Goal: Browse casually

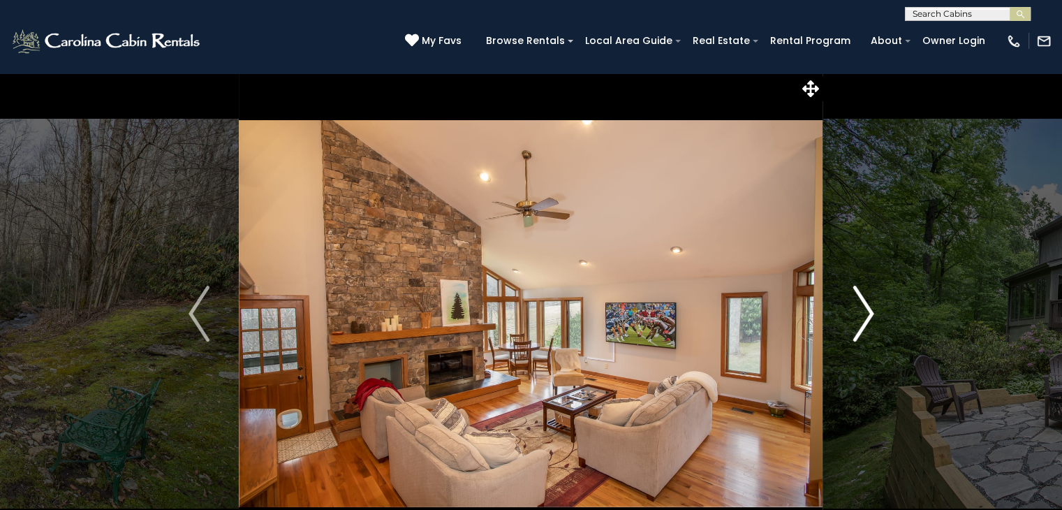
click at [863, 311] on img "Next" at bounding box center [863, 314] width 21 height 56
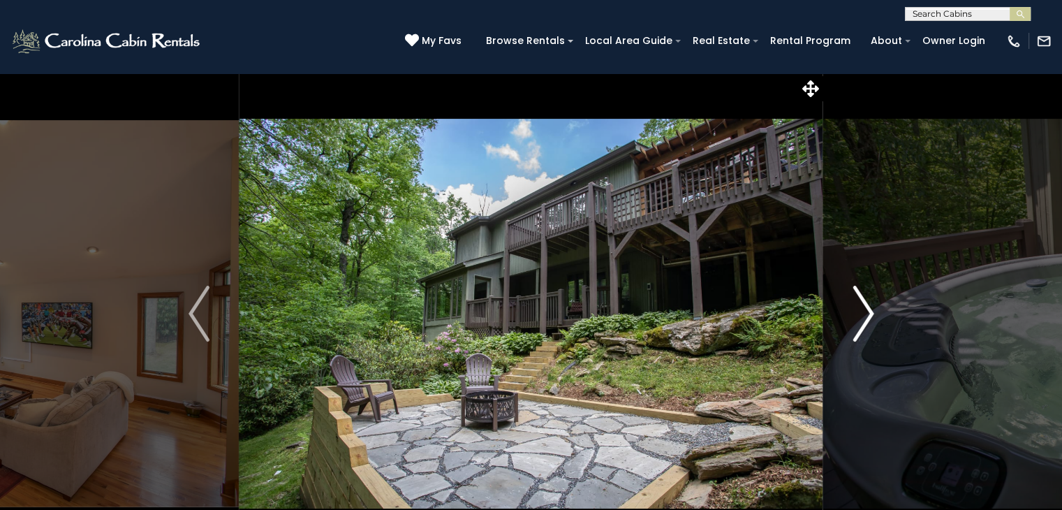
click at [863, 311] on img "Next" at bounding box center [863, 314] width 21 height 56
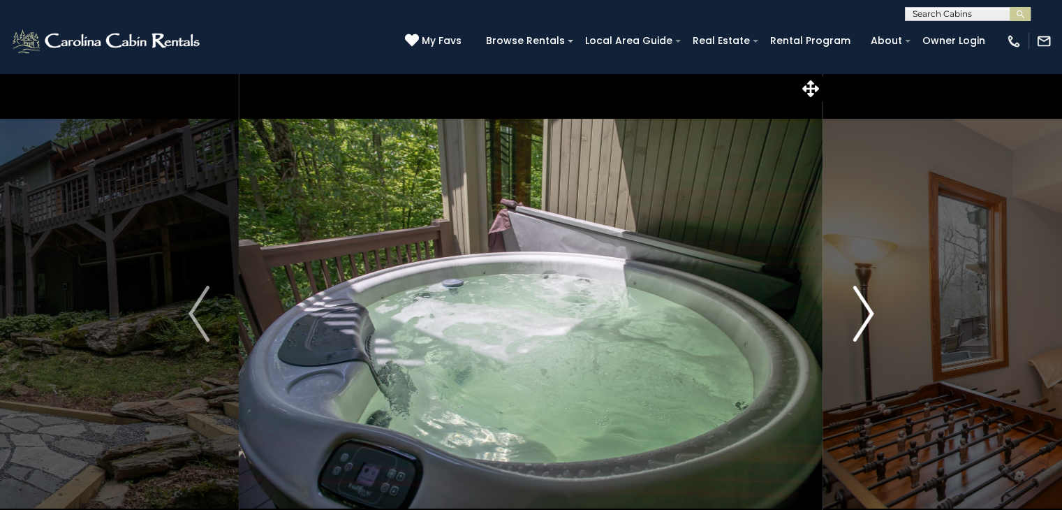
click at [863, 311] on img "Next" at bounding box center [863, 314] width 21 height 56
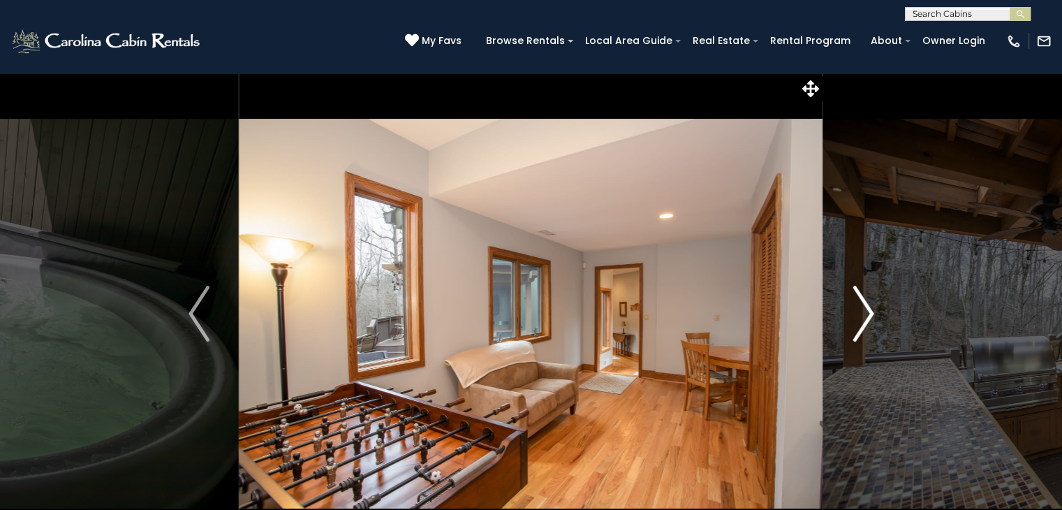
click at [862, 311] on img "Next" at bounding box center [863, 314] width 21 height 56
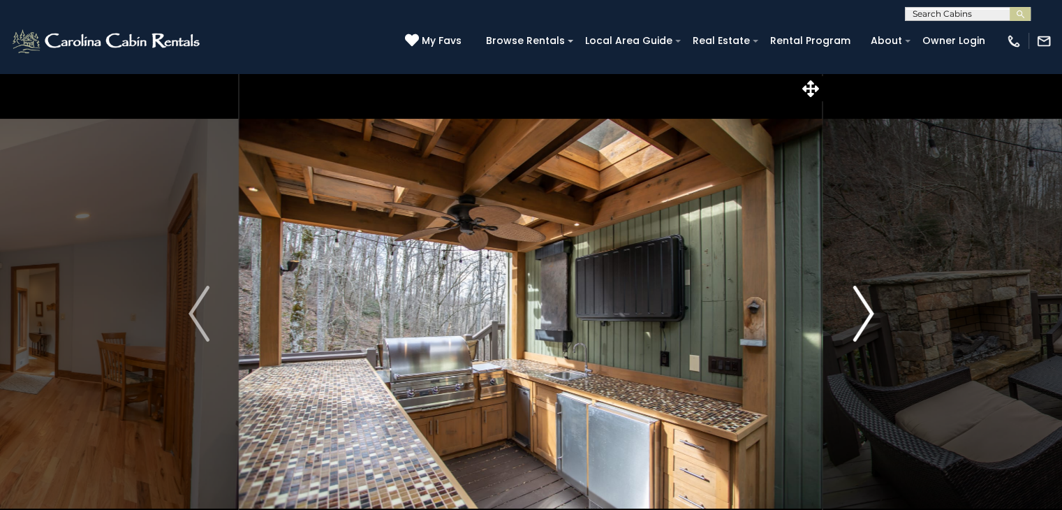
click at [862, 311] on img "Next" at bounding box center [863, 314] width 21 height 56
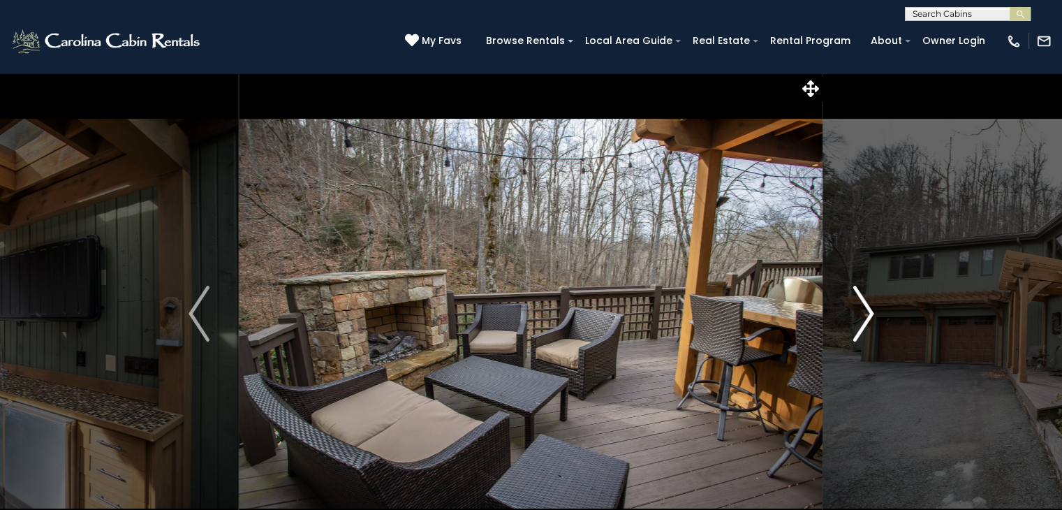
click at [862, 311] on img "Next" at bounding box center [863, 314] width 21 height 56
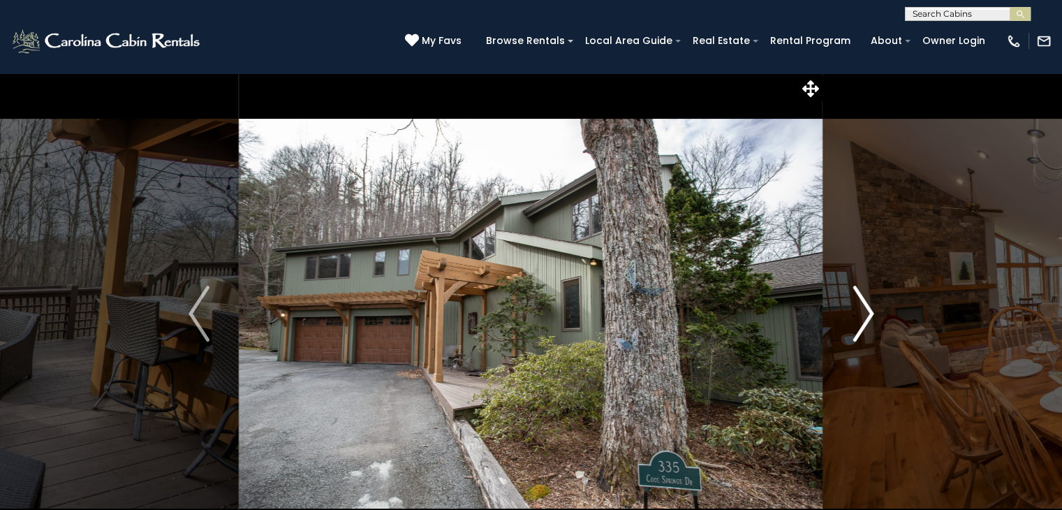
click at [862, 311] on img "Next" at bounding box center [863, 314] width 21 height 56
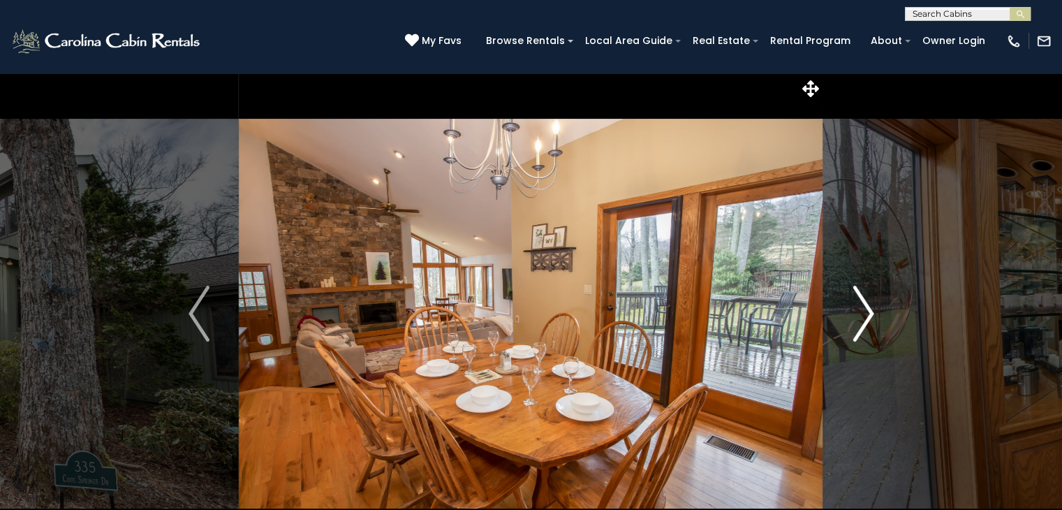
click at [862, 311] on img "Next" at bounding box center [863, 314] width 21 height 56
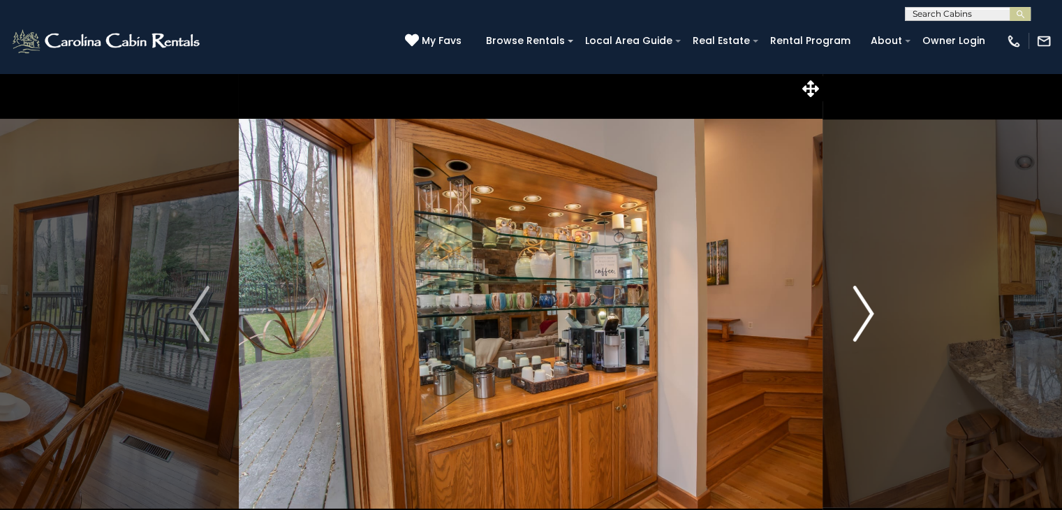
click at [862, 311] on img "Next" at bounding box center [863, 314] width 21 height 56
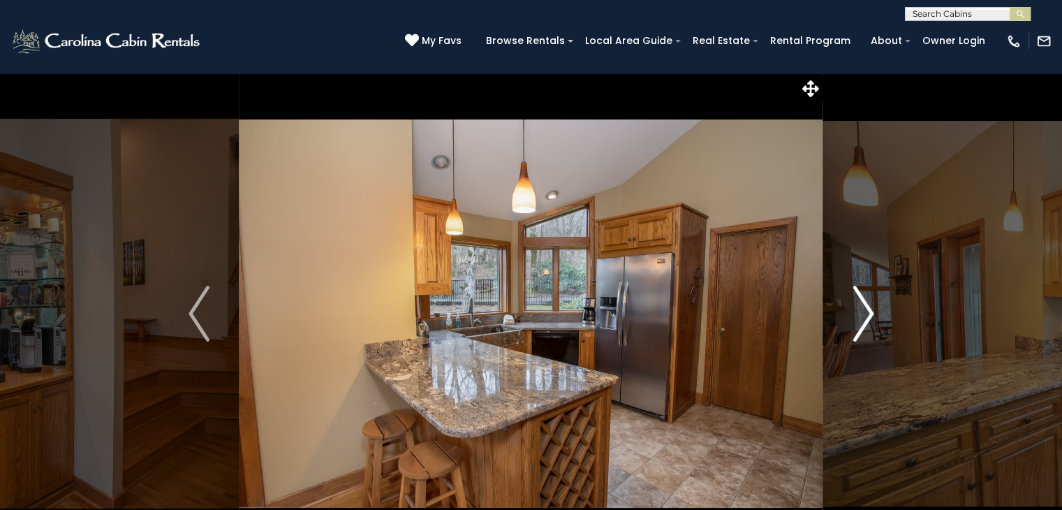
click at [862, 311] on img "Next" at bounding box center [863, 314] width 21 height 56
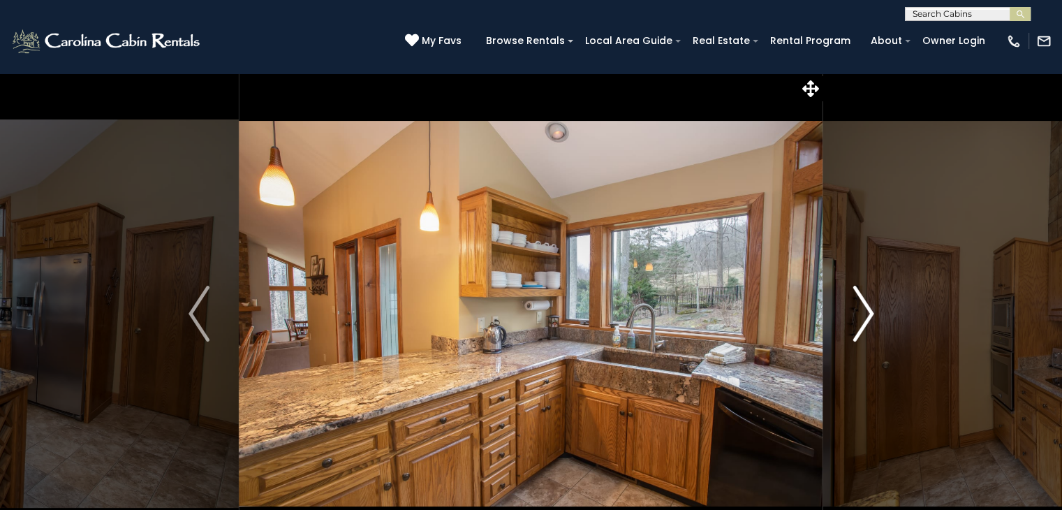
click at [862, 311] on img "Next" at bounding box center [863, 314] width 21 height 56
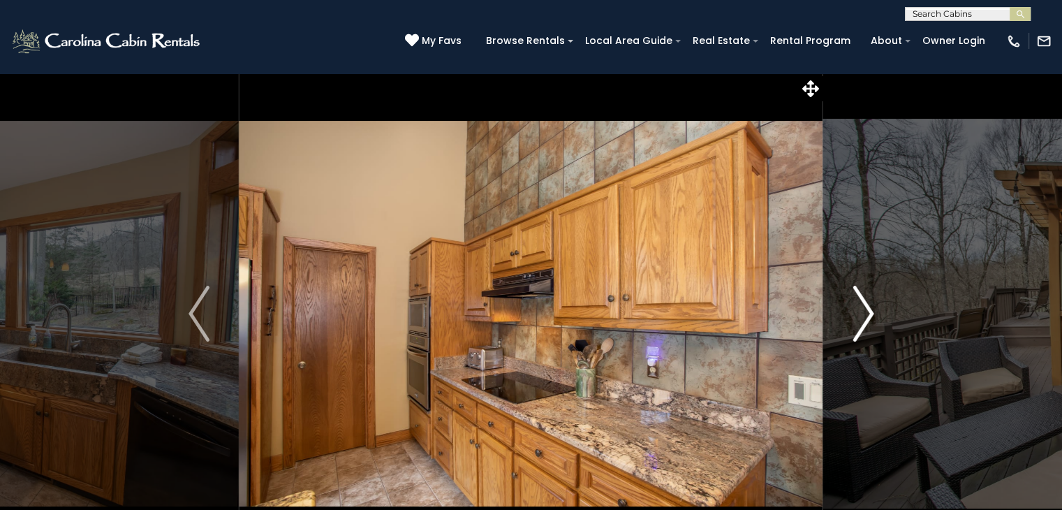
click at [862, 311] on img "Next" at bounding box center [863, 314] width 21 height 56
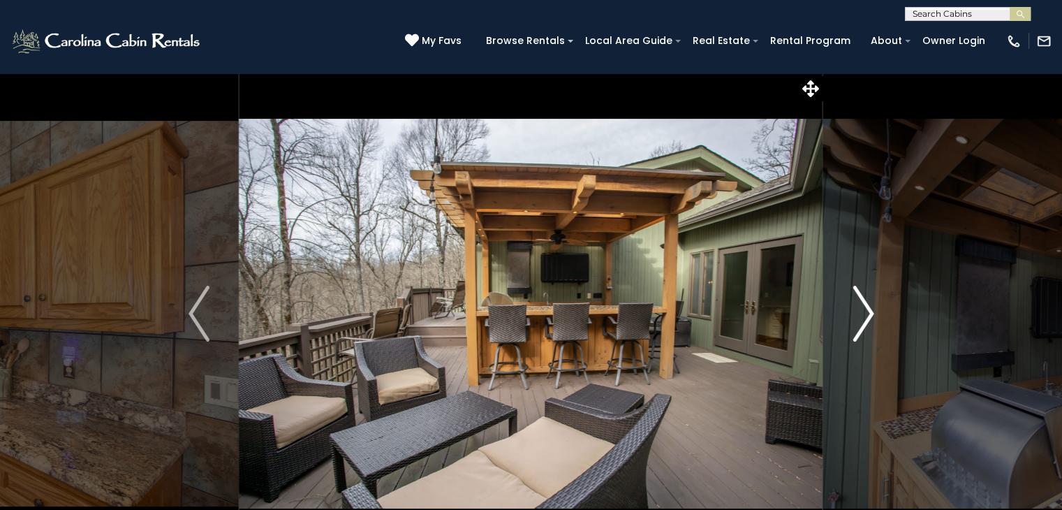
click at [862, 311] on img "Next" at bounding box center [863, 314] width 21 height 56
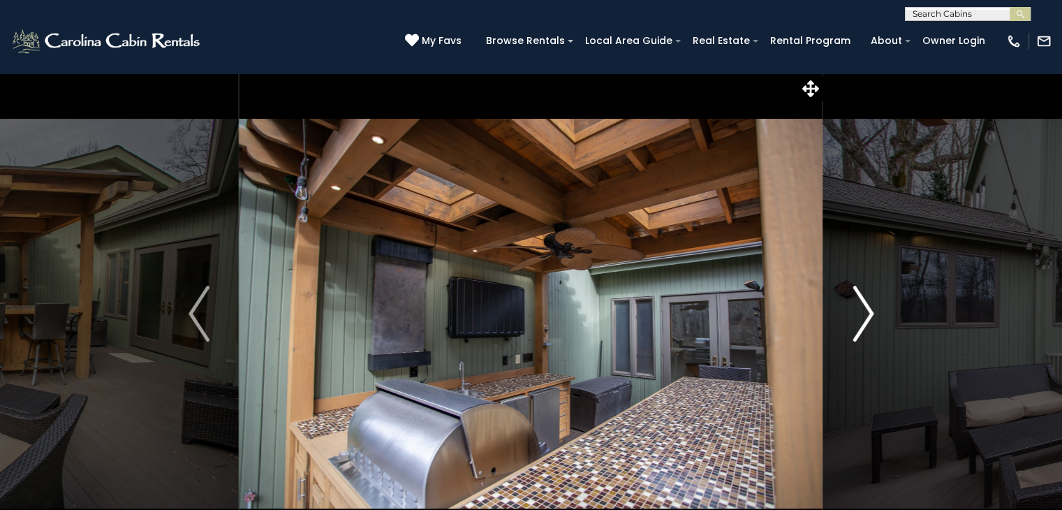
click at [862, 311] on img "Next" at bounding box center [863, 314] width 21 height 56
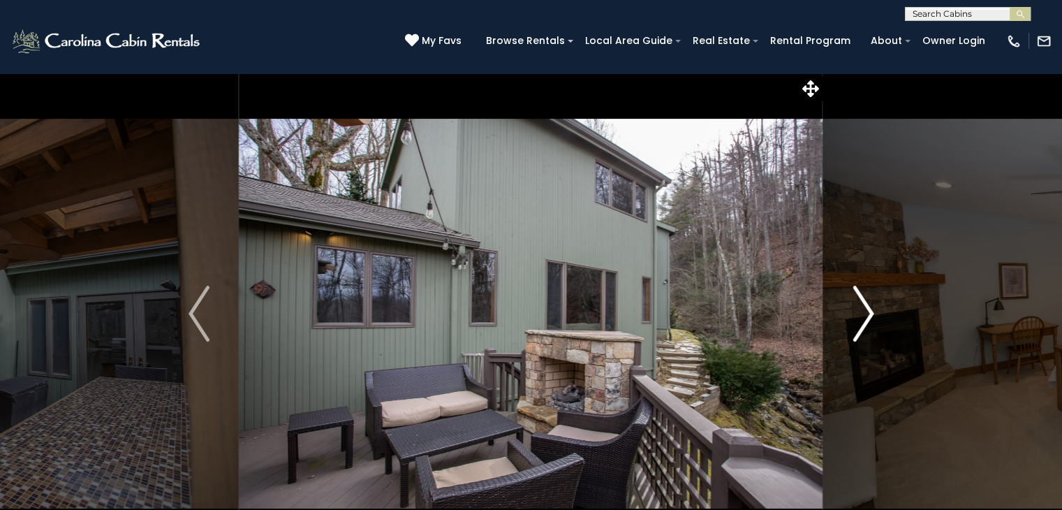
click at [862, 311] on img "Next" at bounding box center [863, 314] width 21 height 56
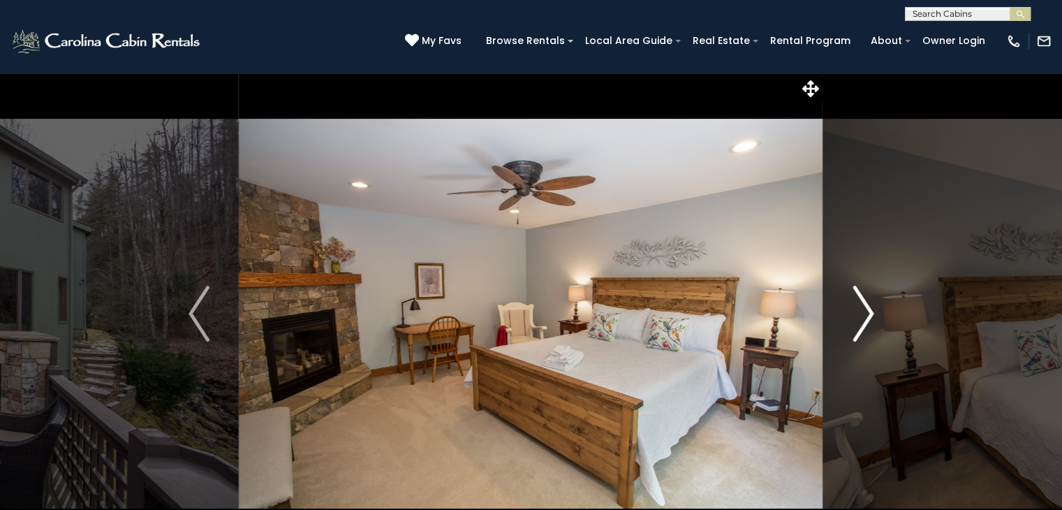
click at [862, 311] on img "Next" at bounding box center [863, 314] width 21 height 56
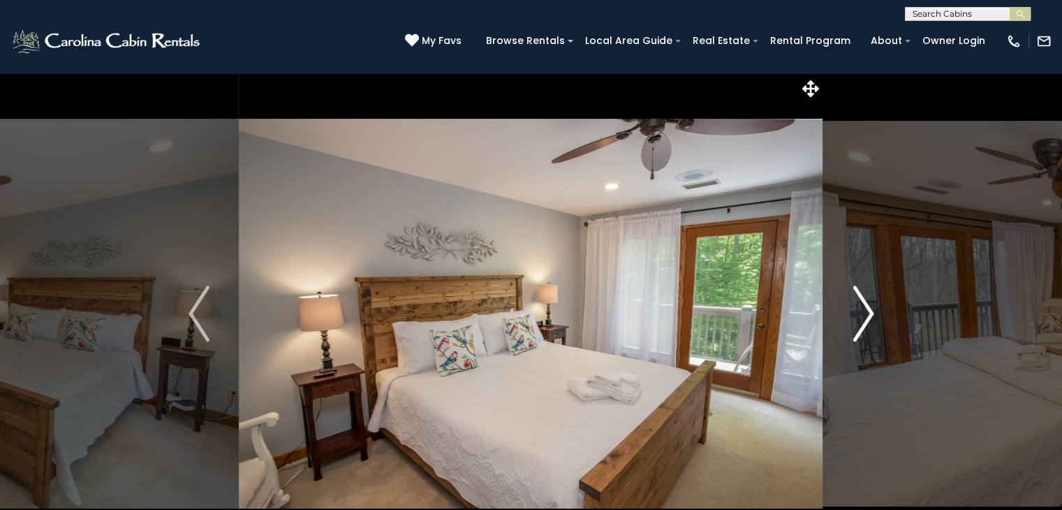
click at [862, 311] on img "Next" at bounding box center [863, 314] width 21 height 56
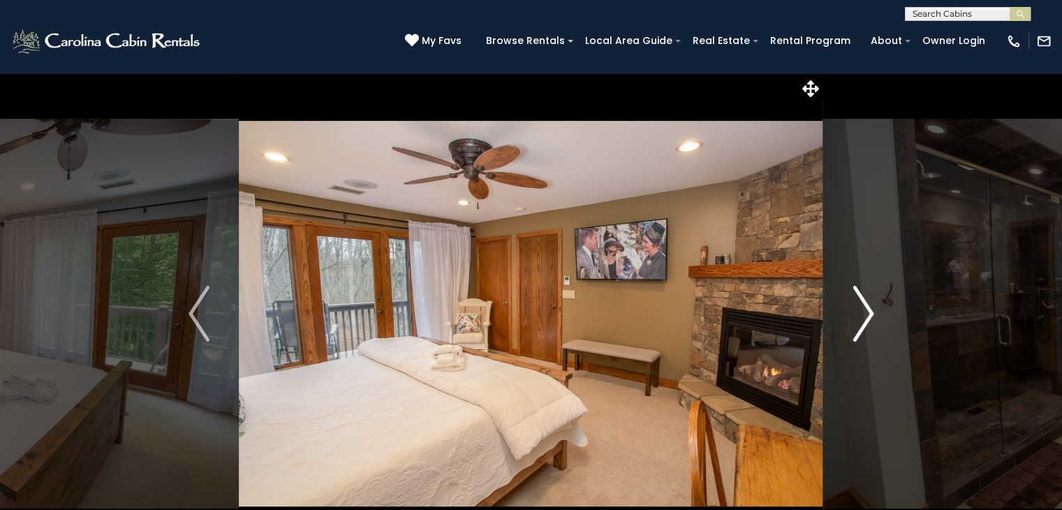
click at [862, 311] on img "Next" at bounding box center [863, 314] width 21 height 56
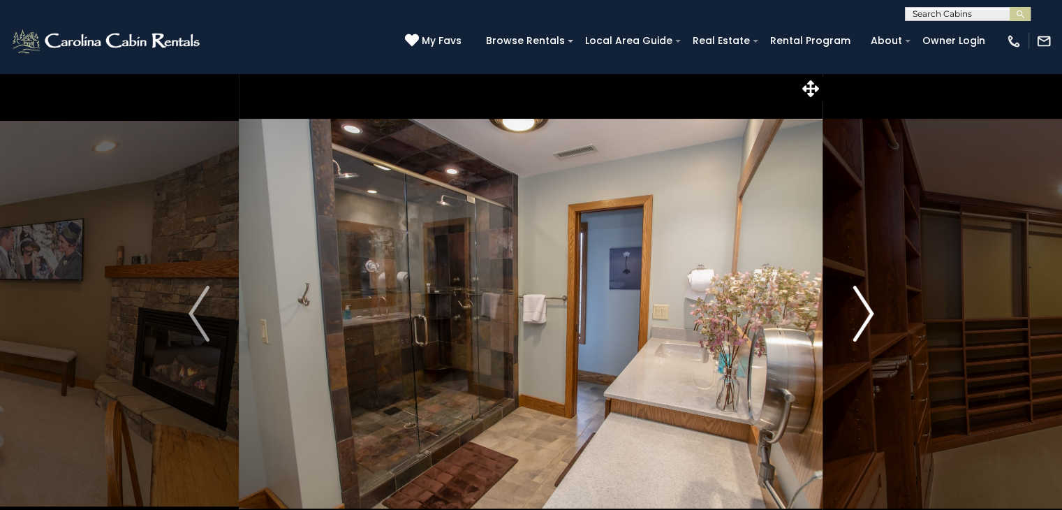
click at [862, 311] on img "Next" at bounding box center [863, 314] width 21 height 56
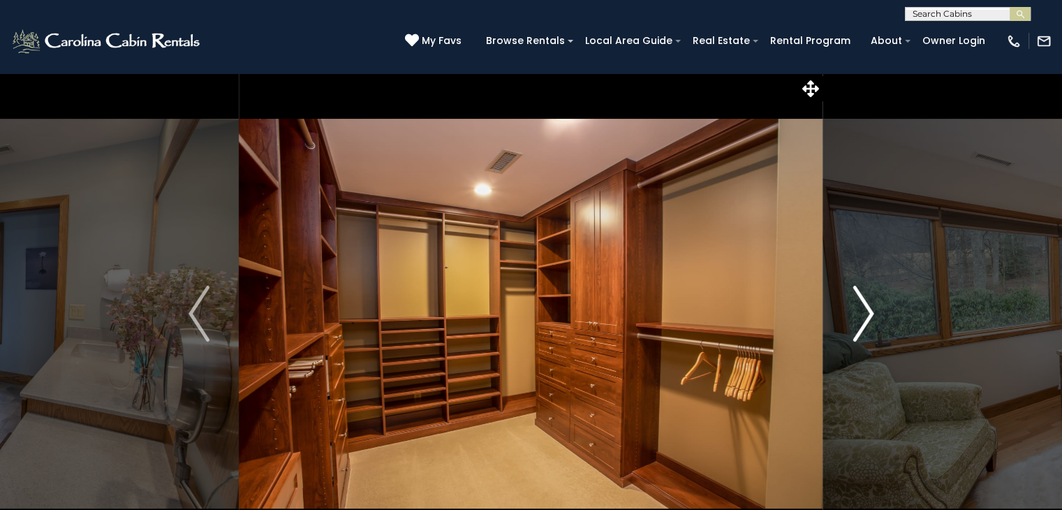
click at [862, 311] on img "Next" at bounding box center [863, 314] width 21 height 56
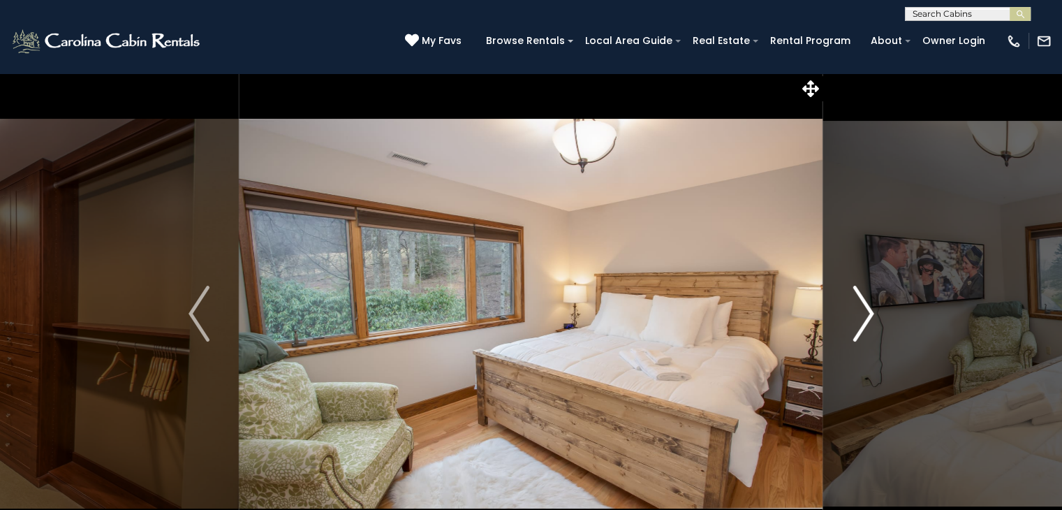
click at [862, 311] on img "Next" at bounding box center [863, 314] width 21 height 56
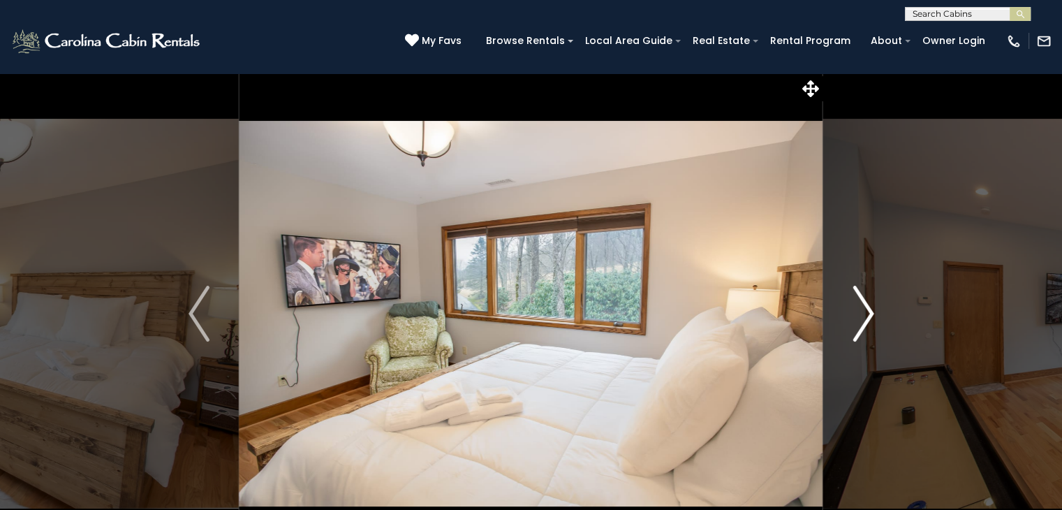
click at [862, 311] on img "Next" at bounding box center [863, 314] width 21 height 56
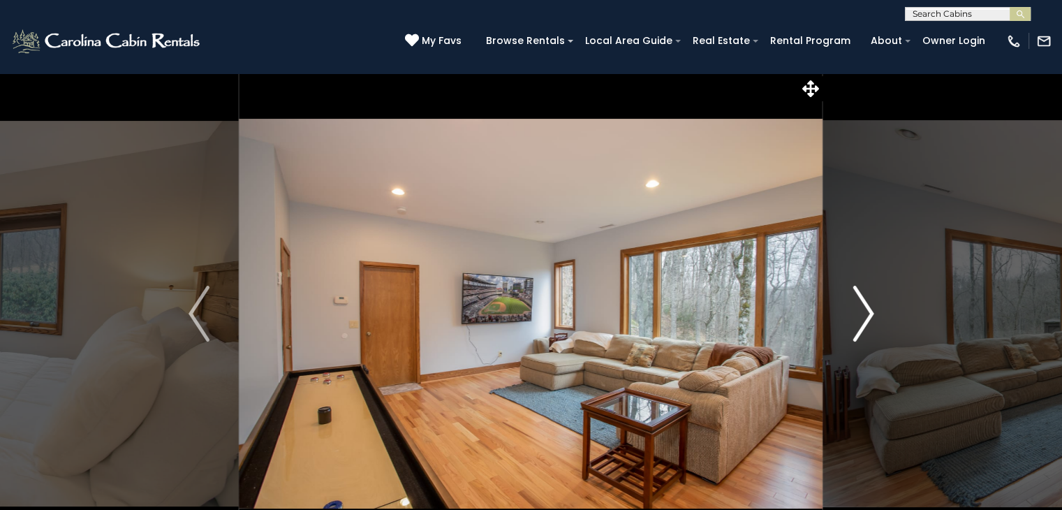
click at [862, 311] on img "Next" at bounding box center [863, 314] width 21 height 56
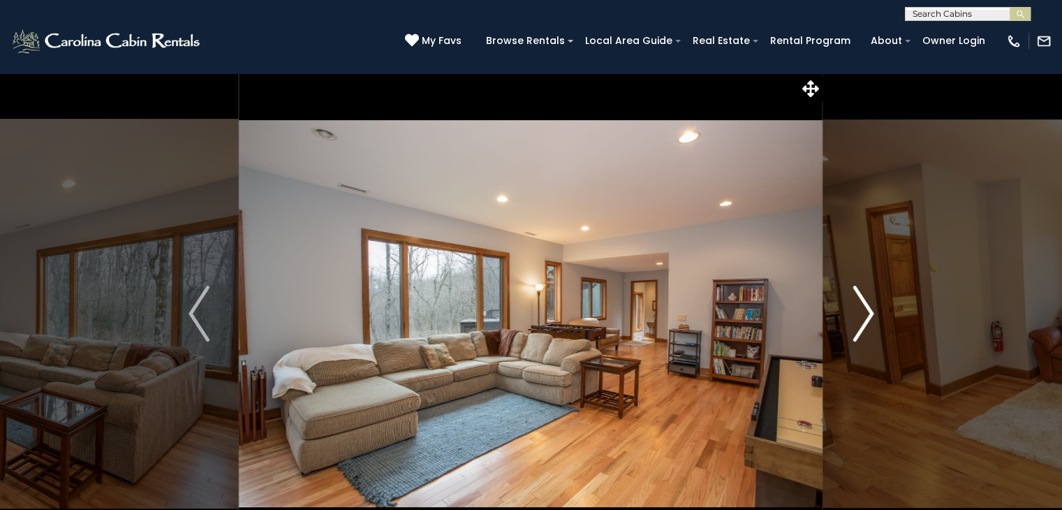
click at [862, 311] on img "Next" at bounding box center [863, 314] width 21 height 56
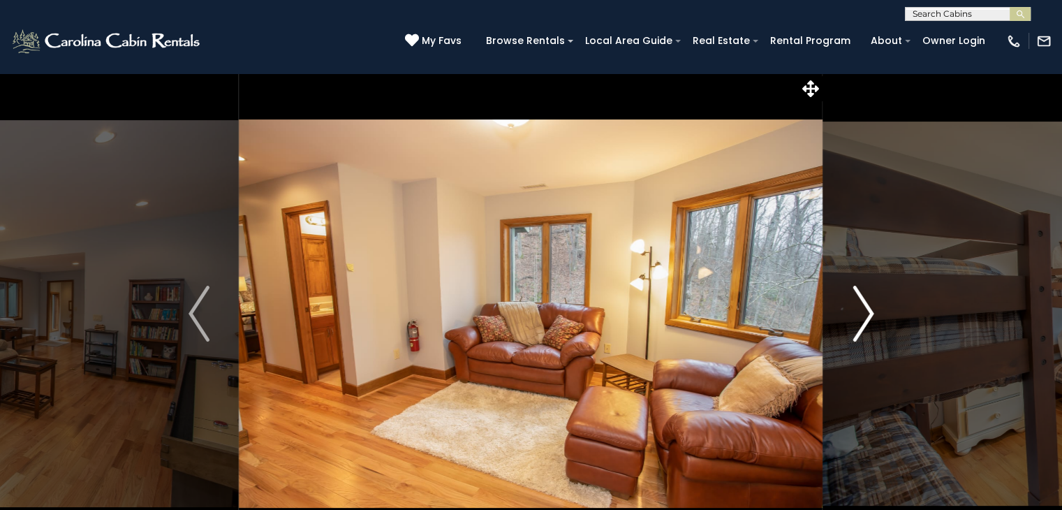
click at [862, 311] on img "Next" at bounding box center [863, 314] width 21 height 56
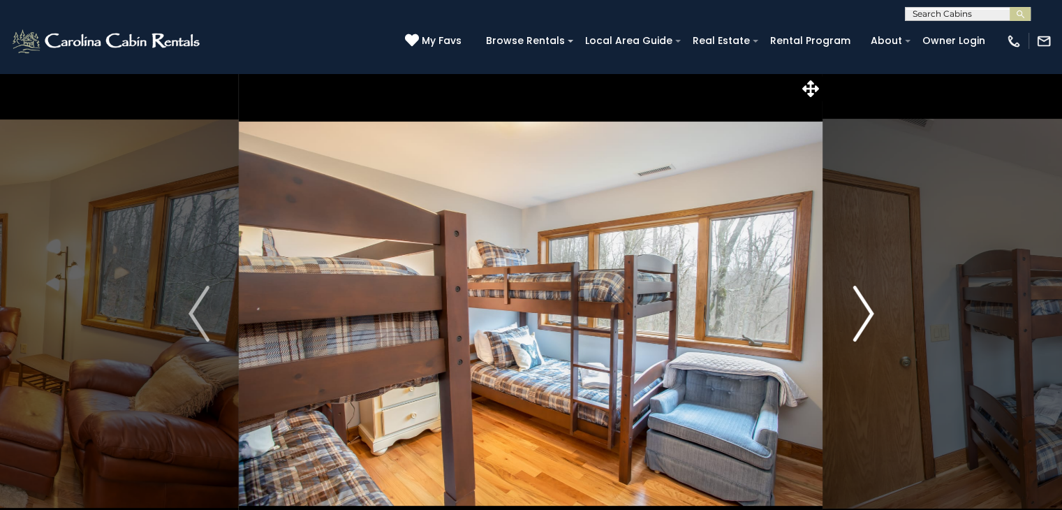
click at [862, 311] on img "Next" at bounding box center [863, 314] width 21 height 56
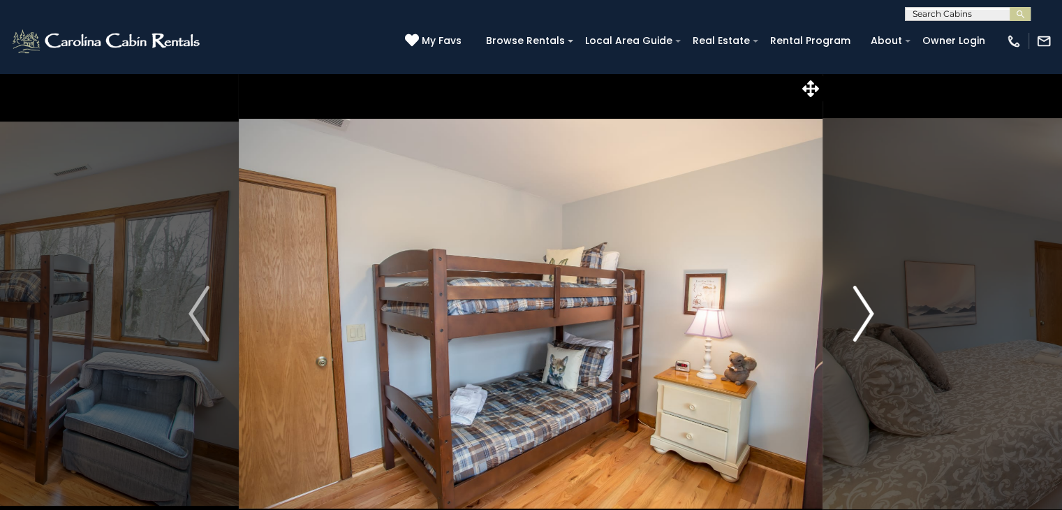
click at [861, 311] on img "Next" at bounding box center [863, 314] width 21 height 56
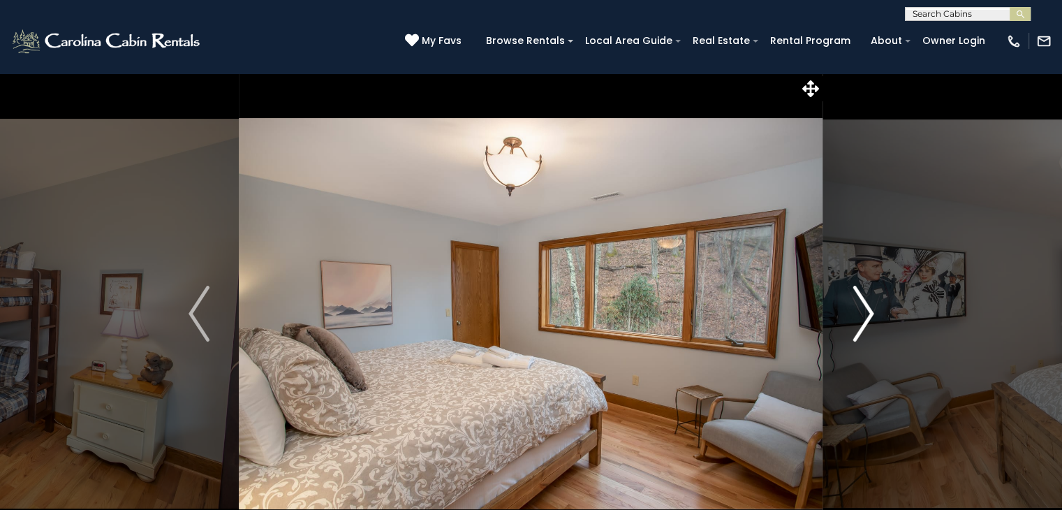
click at [861, 311] on img "Next" at bounding box center [863, 314] width 21 height 56
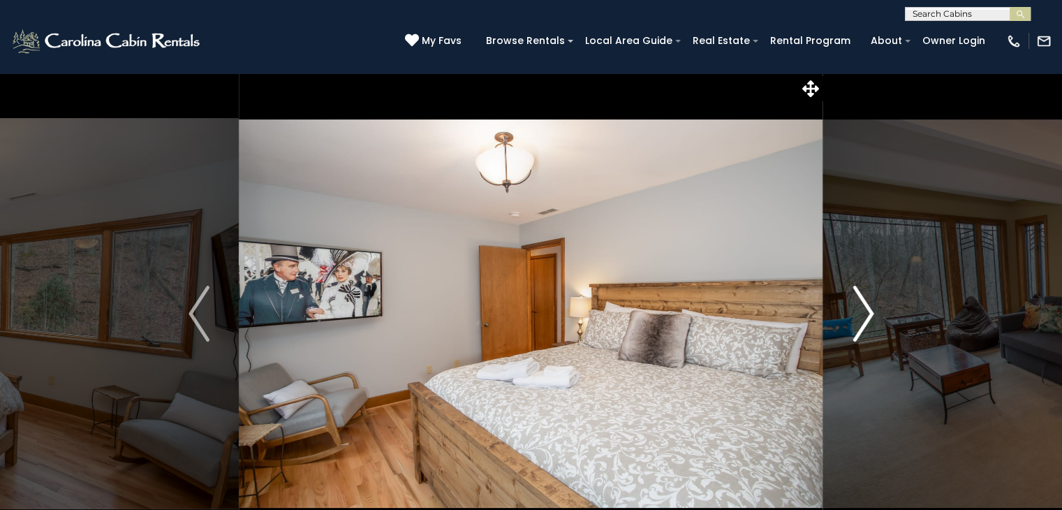
click at [861, 311] on img "Next" at bounding box center [863, 314] width 21 height 56
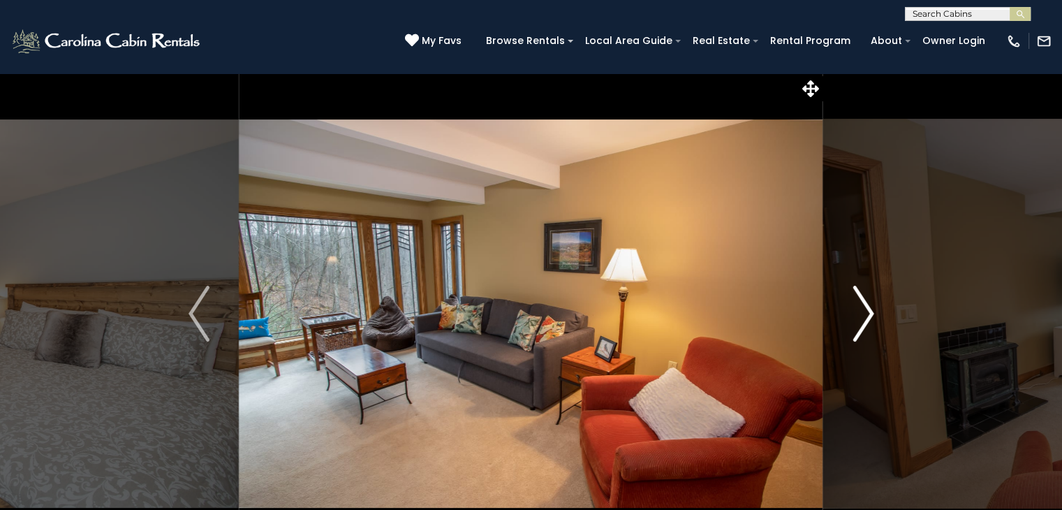
click at [861, 311] on img "Next" at bounding box center [863, 314] width 21 height 56
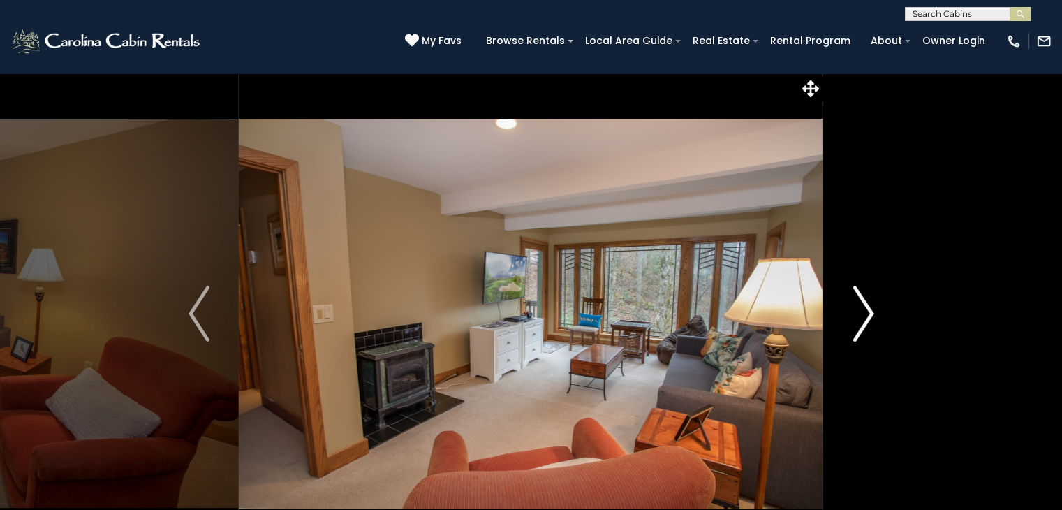
click at [861, 311] on img "Next" at bounding box center [863, 314] width 21 height 56
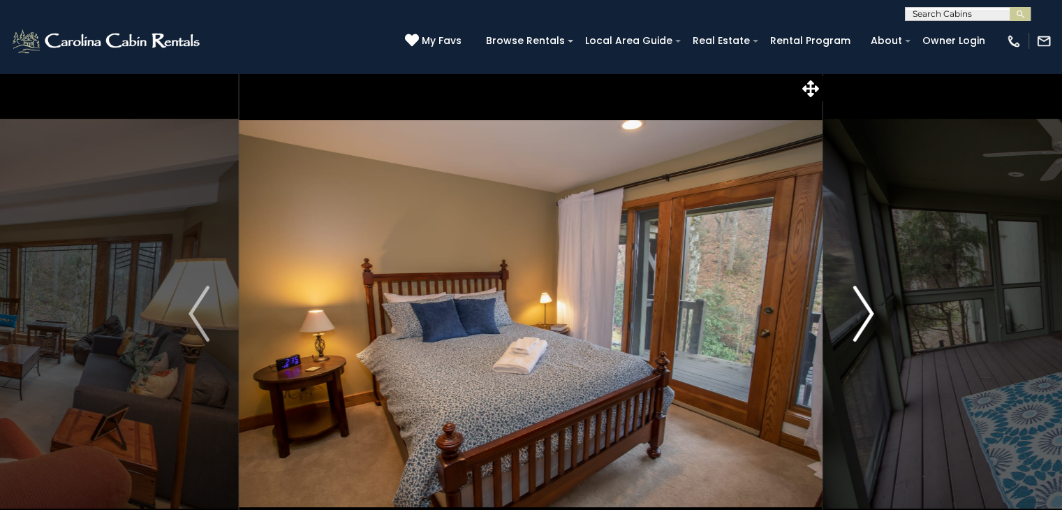
click at [861, 311] on img "Next" at bounding box center [863, 314] width 21 height 56
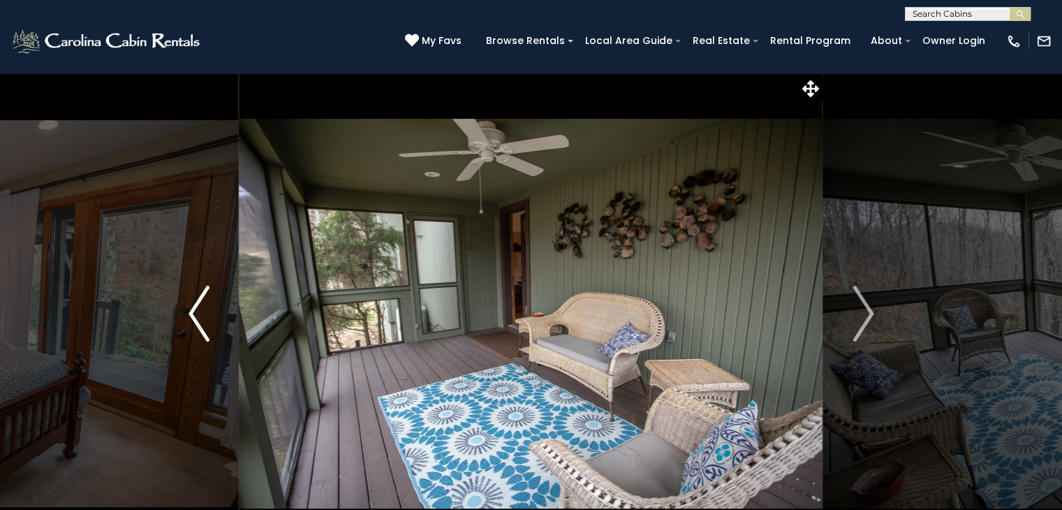
click at [189, 307] on img "Previous" at bounding box center [199, 314] width 21 height 56
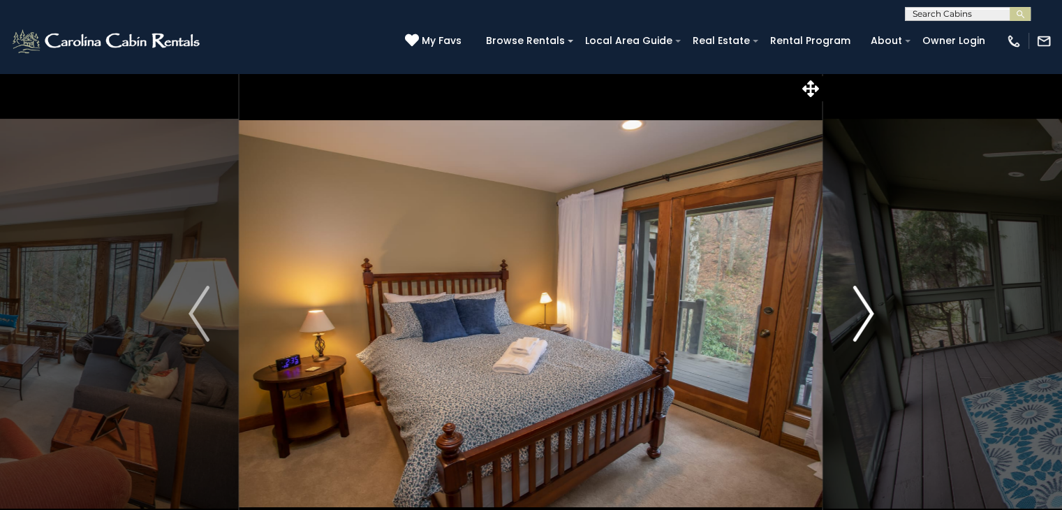
click at [865, 308] on img "Next" at bounding box center [863, 314] width 21 height 56
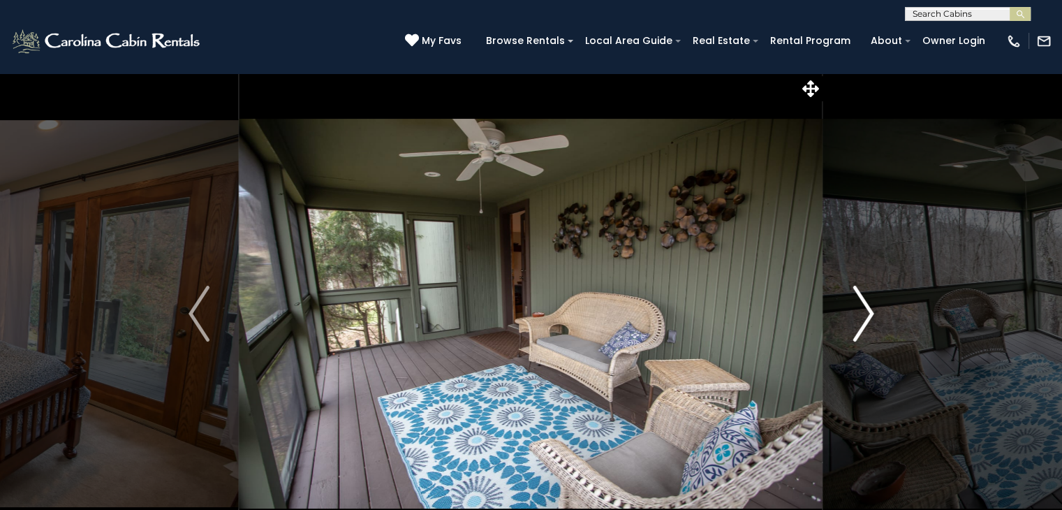
click at [866, 308] on img "Next" at bounding box center [863, 314] width 21 height 56
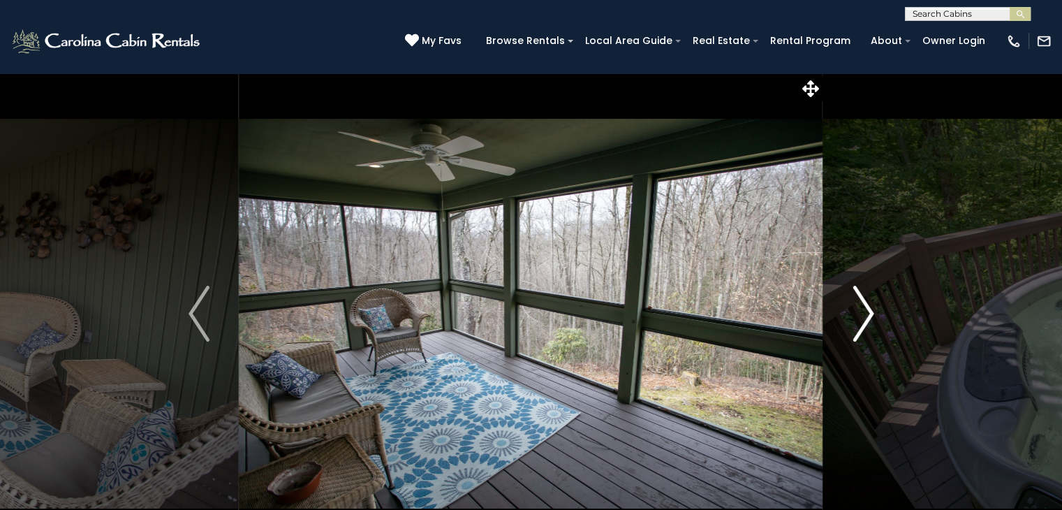
click at [866, 308] on img "Next" at bounding box center [863, 314] width 21 height 56
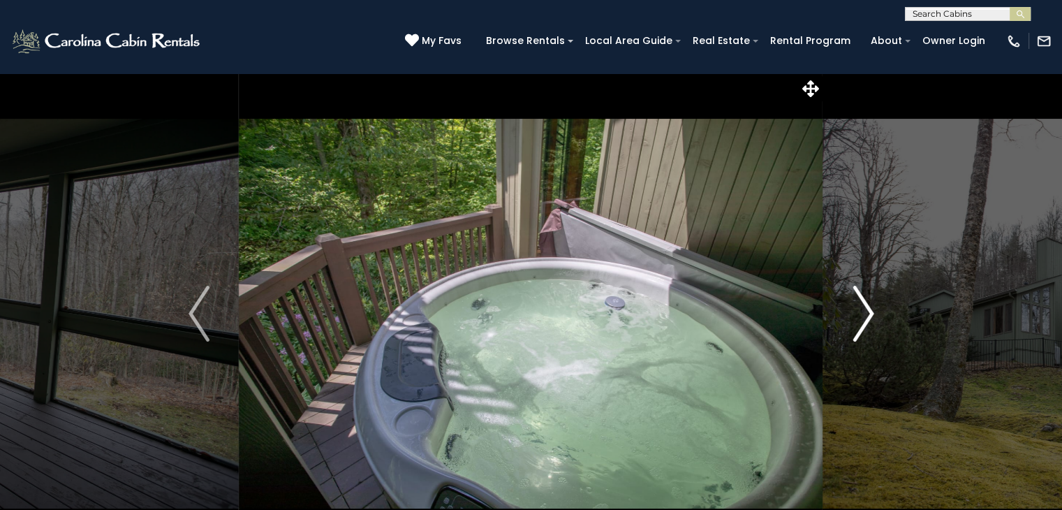
click at [866, 308] on img "Next" at bounding box center [863, 314] width 21 height 56
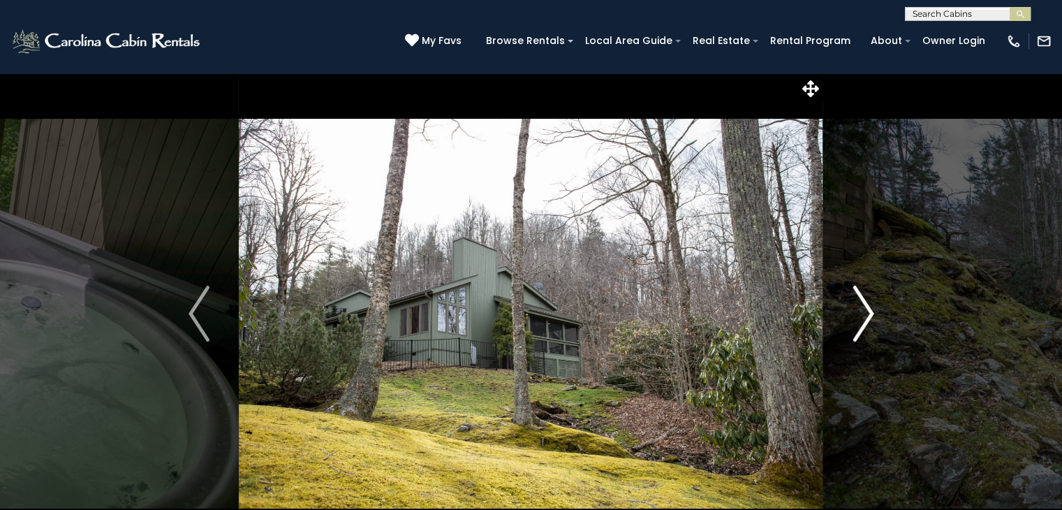
click at [866, 308] on img "Next" at bounding box center [863, 314] width 21 height 56
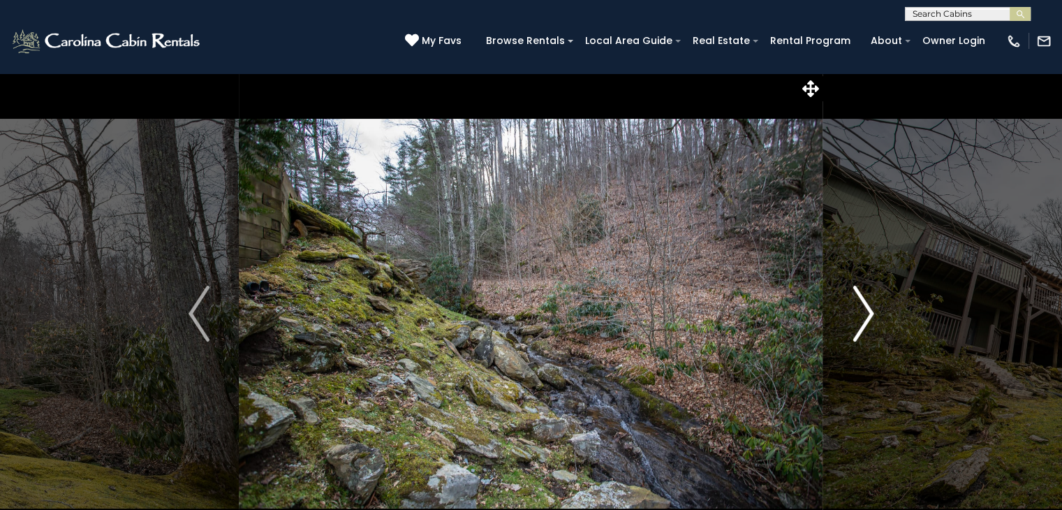
click at [866, 308] on img "Next" at bounding box center [863, 314] width 21 height 56
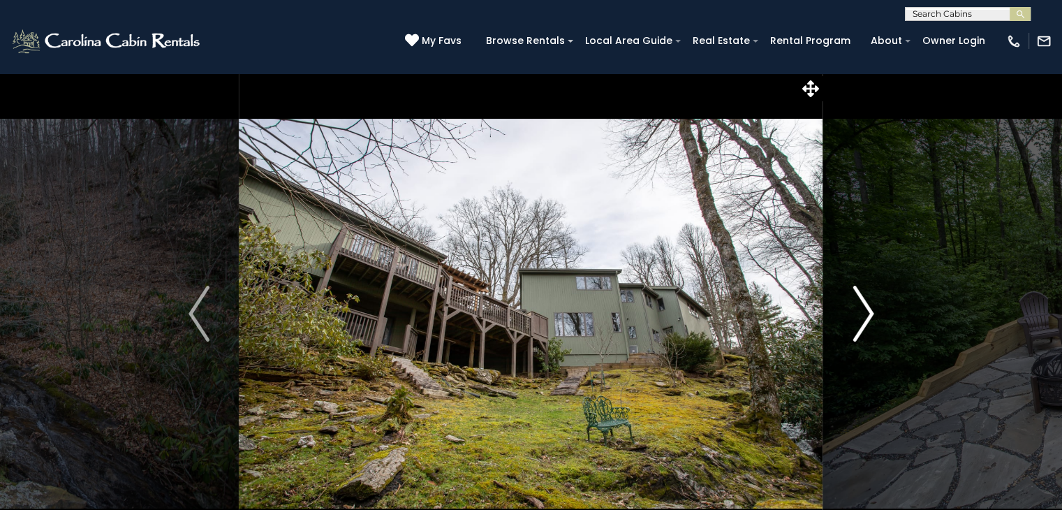
click at [866, 308] on img "Next" at bounding box center [863, 314] width 21 height 56
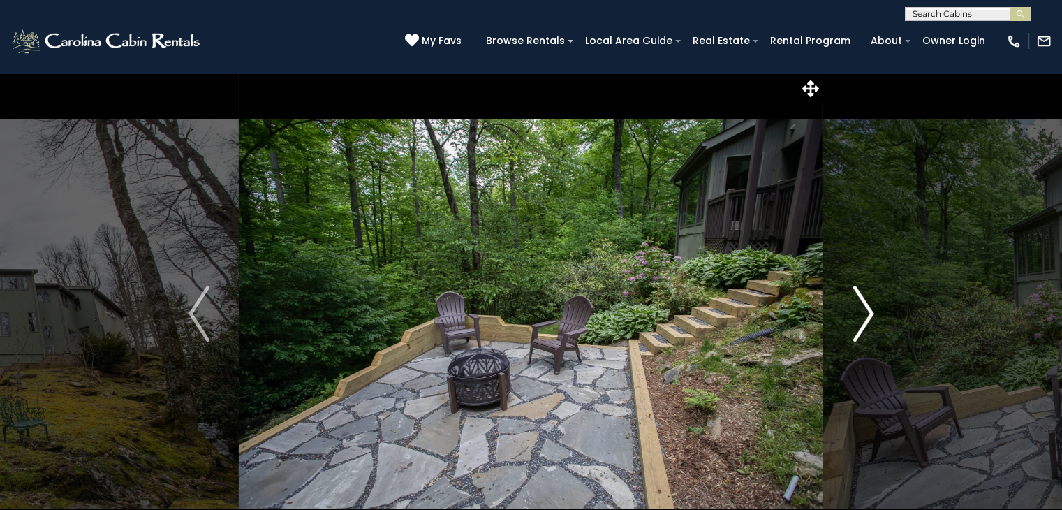
click at [866, 308] on img "Next" at bounding box center [863, 314] width 21 height 56
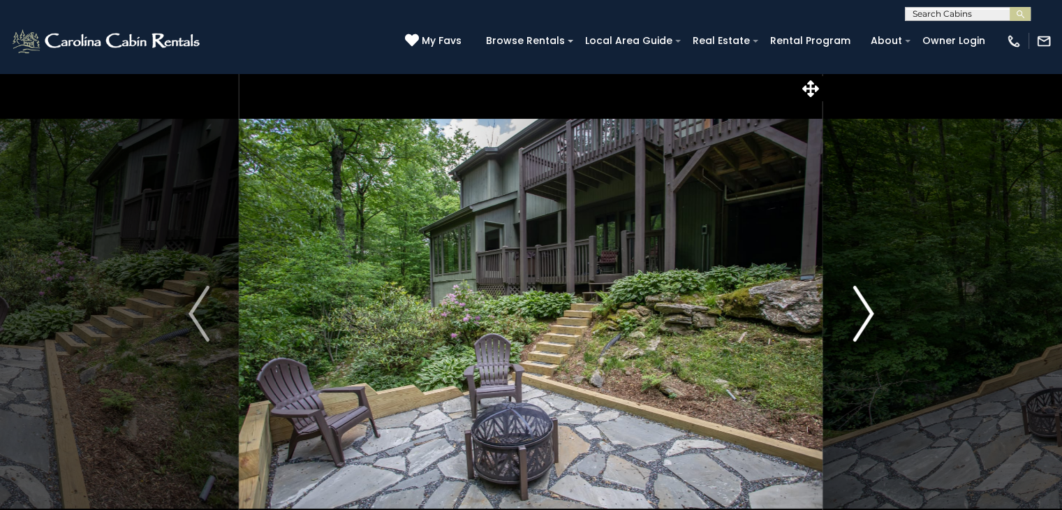
click at [866, 308] on img "Next" at bounding box center [863, 314] width 21 height 56
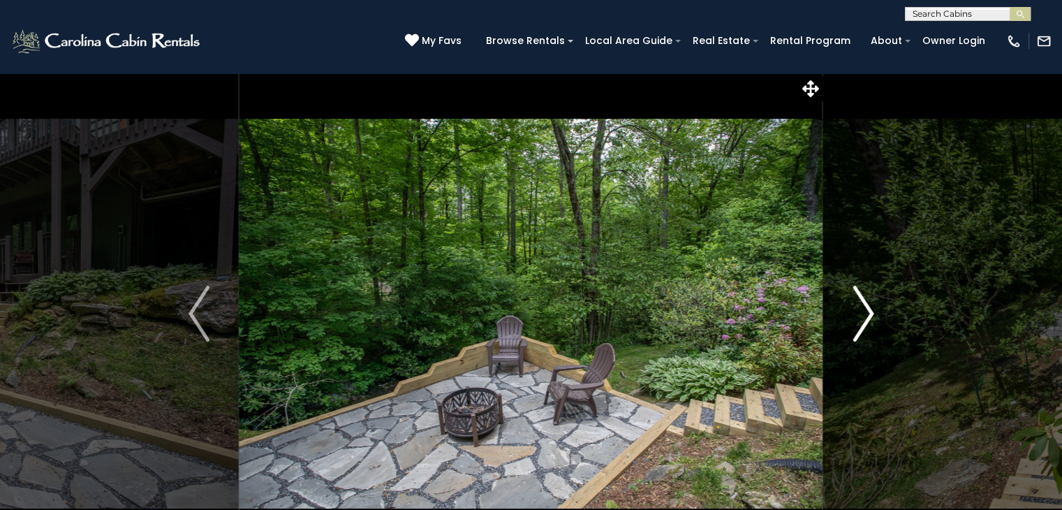
click at [866, 308] on img "Next" at bounding box center [863, 314] width 21 height 56
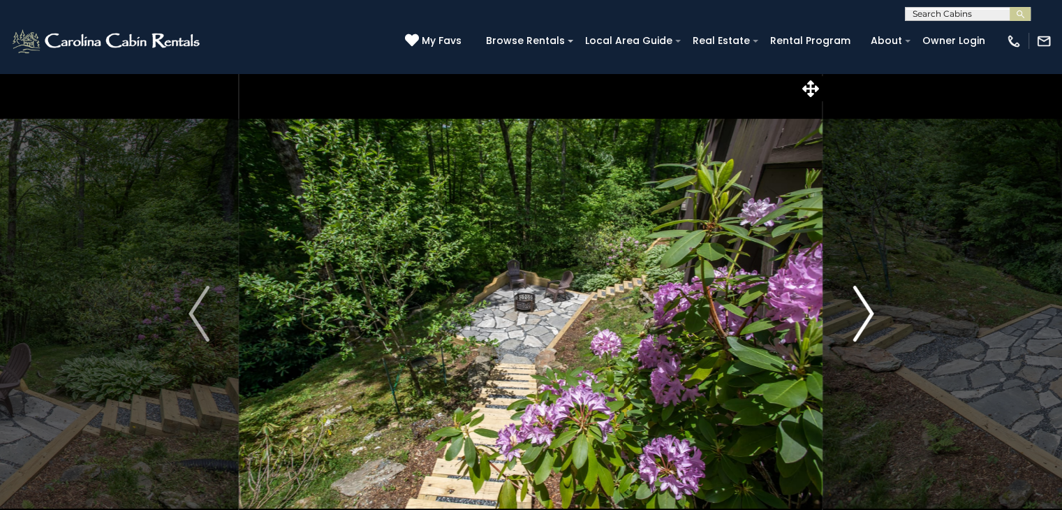
click at [866, 308] on img "Next" at bounding box center [863, 314] width 21 height 56
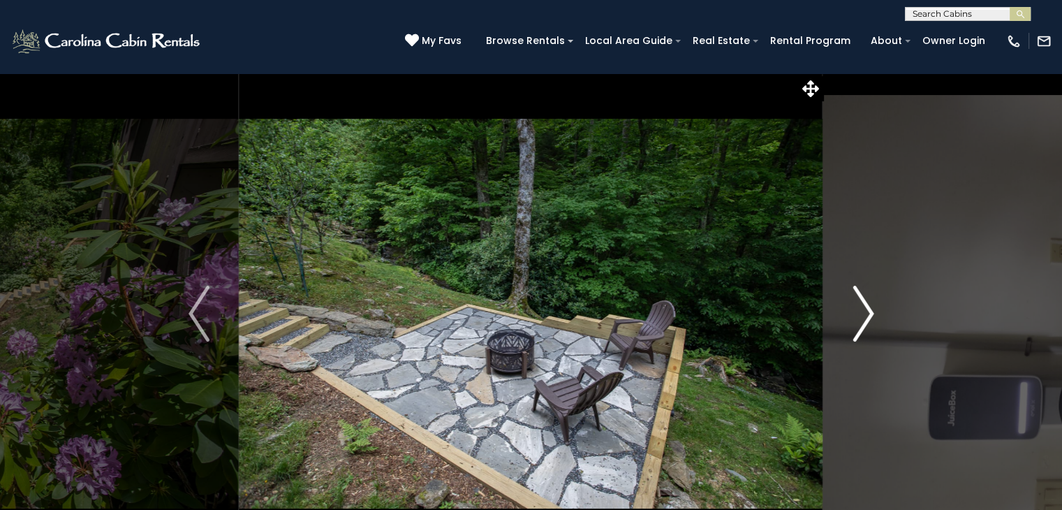
click at [866, 308] on img "Next" at bounding box center [863, 314] width 21 height 56
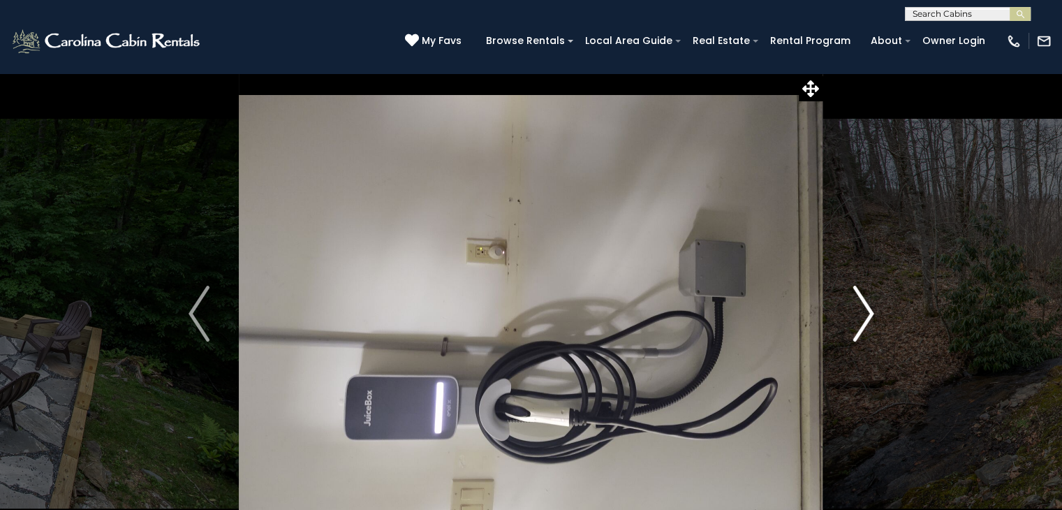
click at [866, 308] on img "Next" at bounding box center [863, 314] width 21 height 56
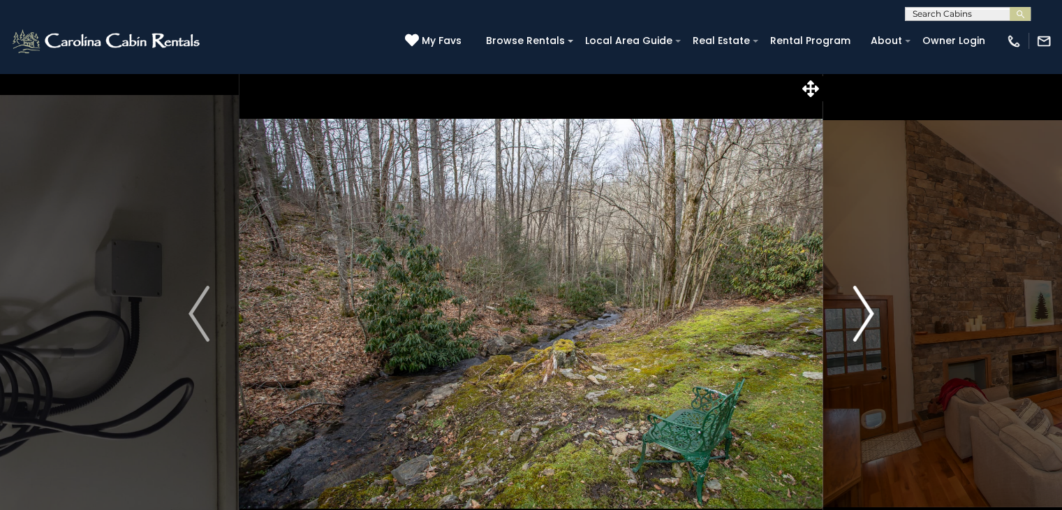
click at [865, 308] on img "Next" at bounding box center [863, 314] width 21 height 56
